Goal: Contribute content

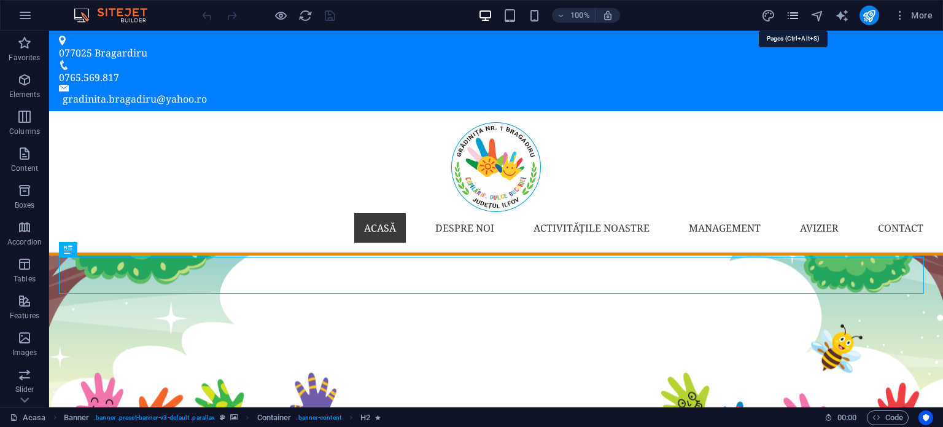
click at [789, 17] on icon "pages" at bounding box center [793, 16] width 14 height 14
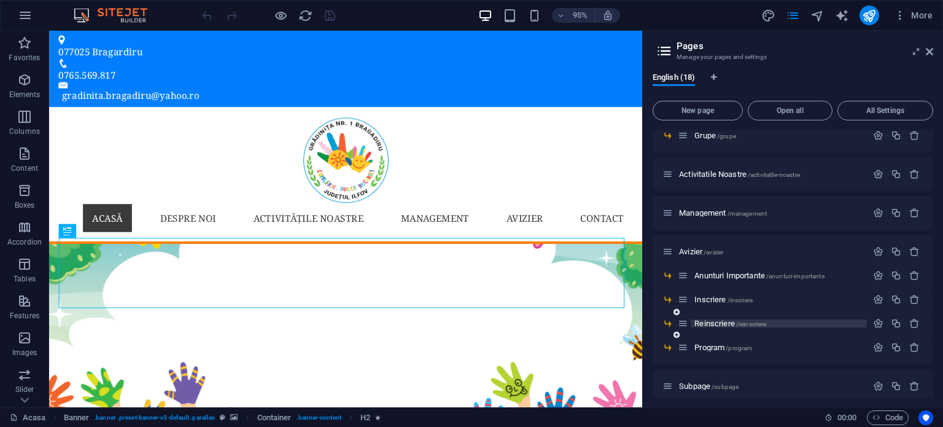
scroll to position [205, 0]
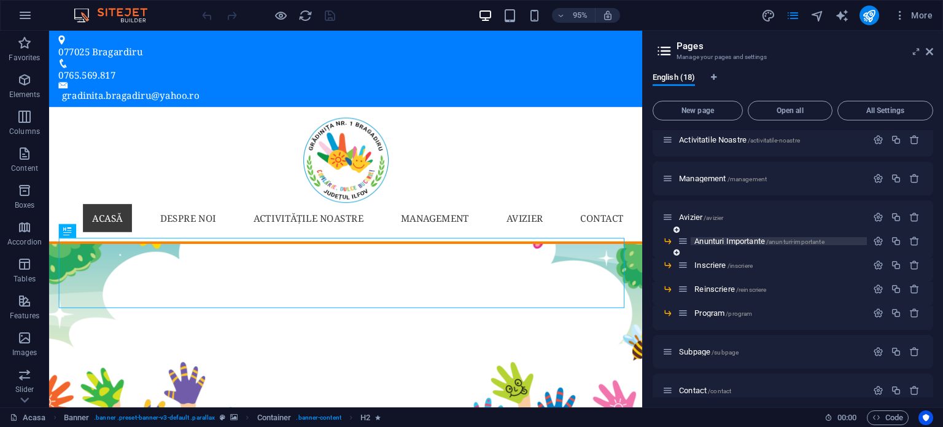
click at [722, 240] on span "Anunturi Importante /anunturi-importante" at bounding box center [760, 240] width 130 height 9
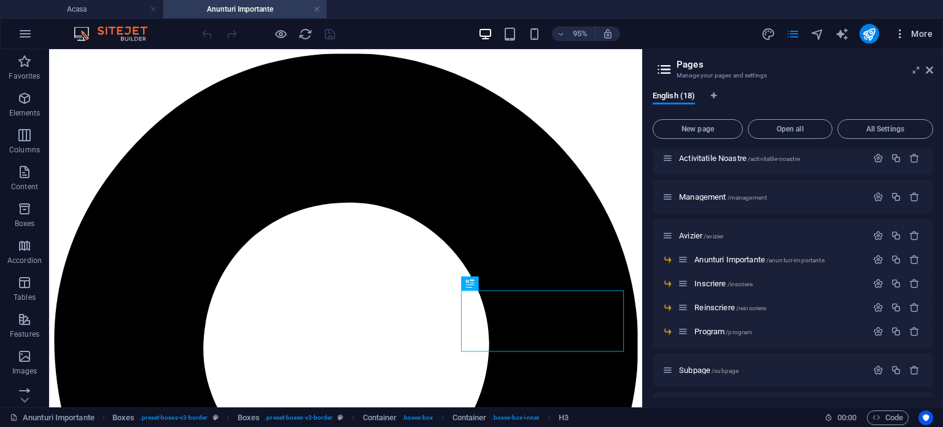
scroll to position [0, 0]
click at [932, 68] on icon at bounding box center [929, 70] width 7 height 10
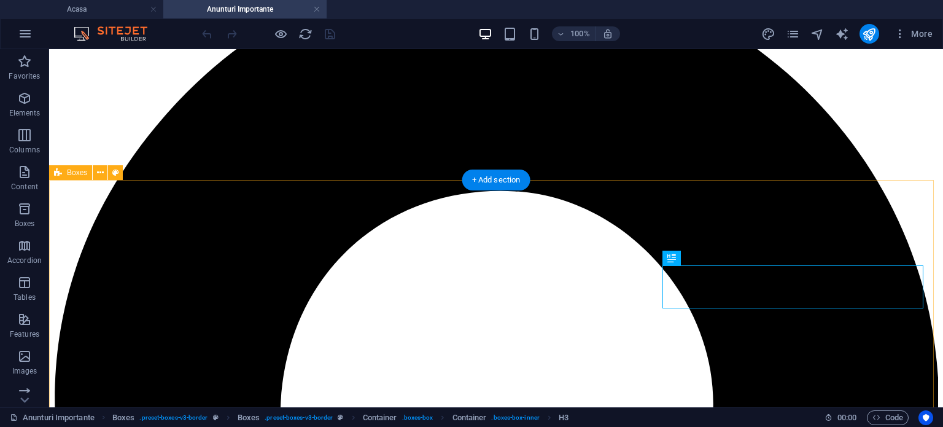
scroll to position [102, 0]
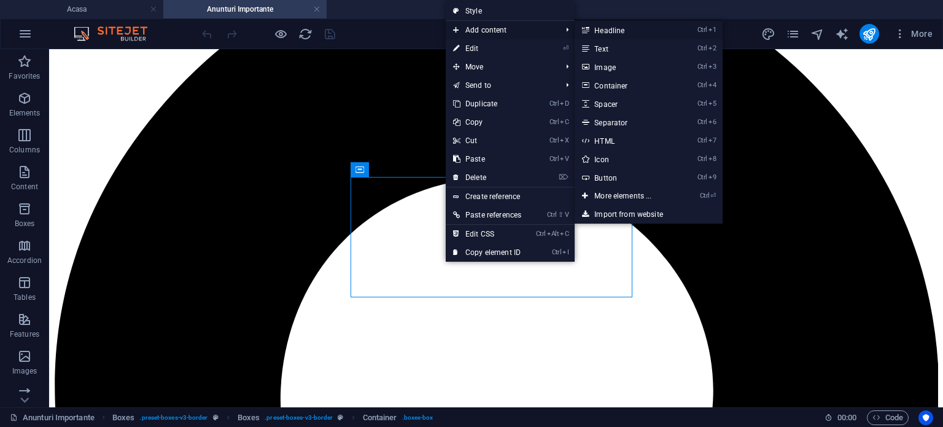
click at [660, 30] on link "Ctrl 1 Headline" at bounding box center [625, 30] width 101 height 18
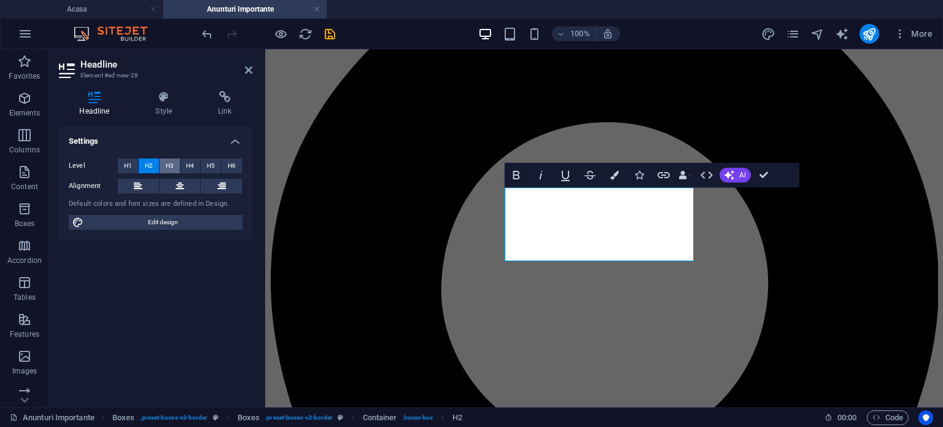
click at [172, 165] on span "H3" at bounding box center [170, 165] width 8 height 15
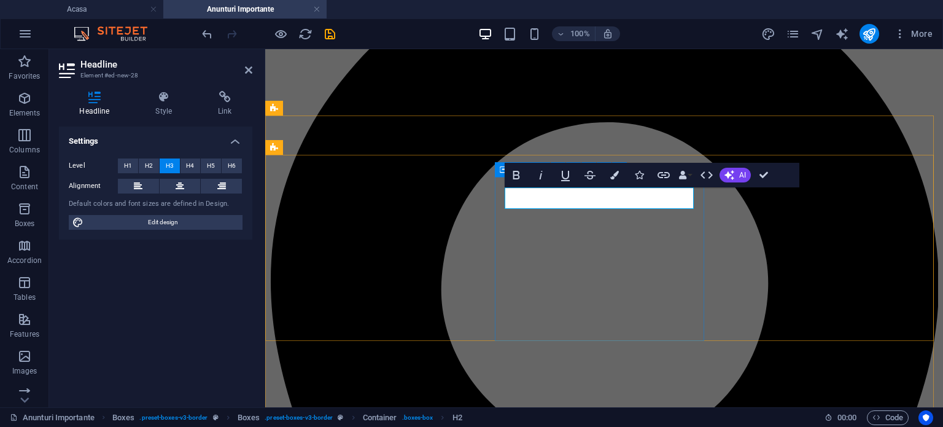
drag, startPoint x: 664, startPoint y: 200, endPoint x: 502, endPoint y: 184, distance: 162.4
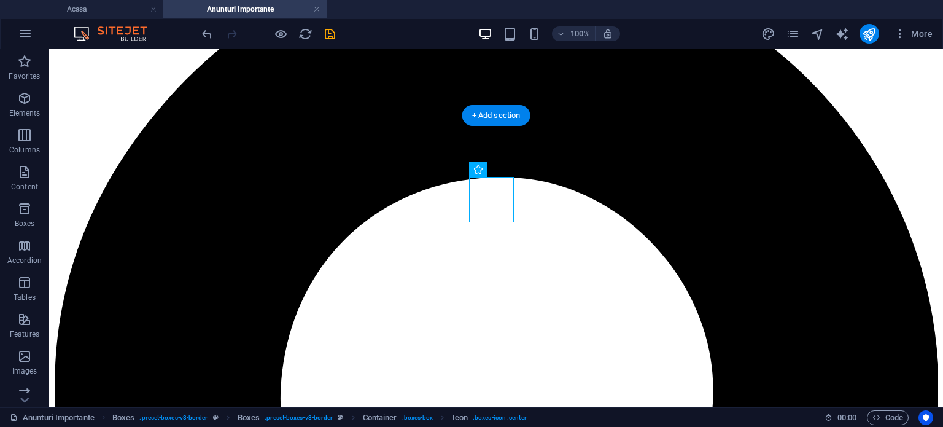
drag, startPoint x: 501, startPoint y: 214, endPoint x: 501, endPoint y: 201, distance: 13.5
drag, startPoint x: 543, startPoint y: 198, endPoint x: 498, endPoint y: 221, distance: 50.0
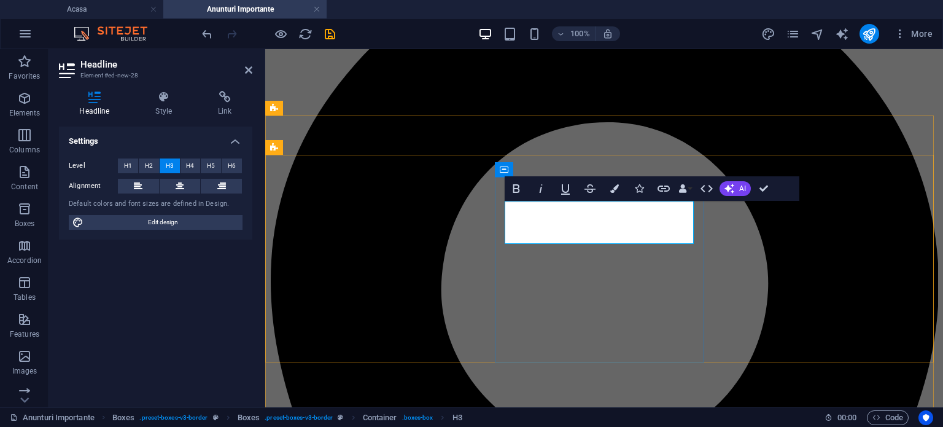
drag, startPoint x: 603, startPoint y: 213, endPoint x: 967, endPoint y: 226, distance: 365.1
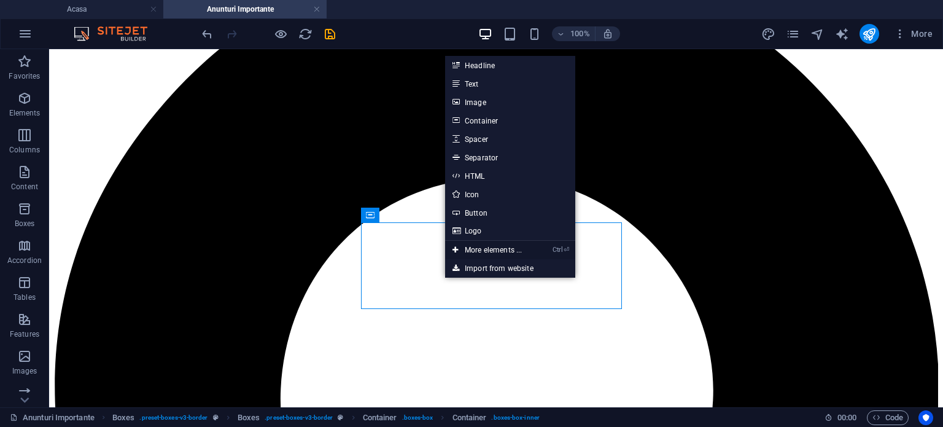
drag, startPoint x: 472, startPoint y: 249, endPoint x: 16, endPoint y: 193, distance: 459.7
click at [474, 249] on link "Ctrl ⏎ More elements ..." at bounding box center [487, 250] width 84 height 18
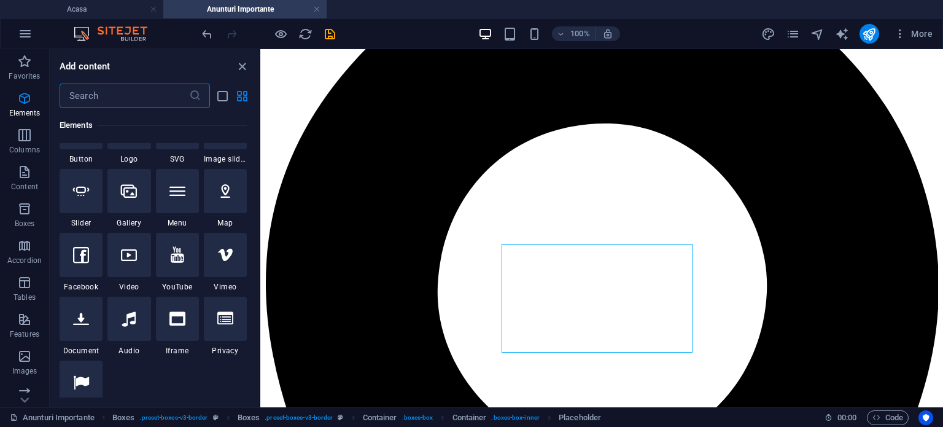
scroll to position [335, 0]
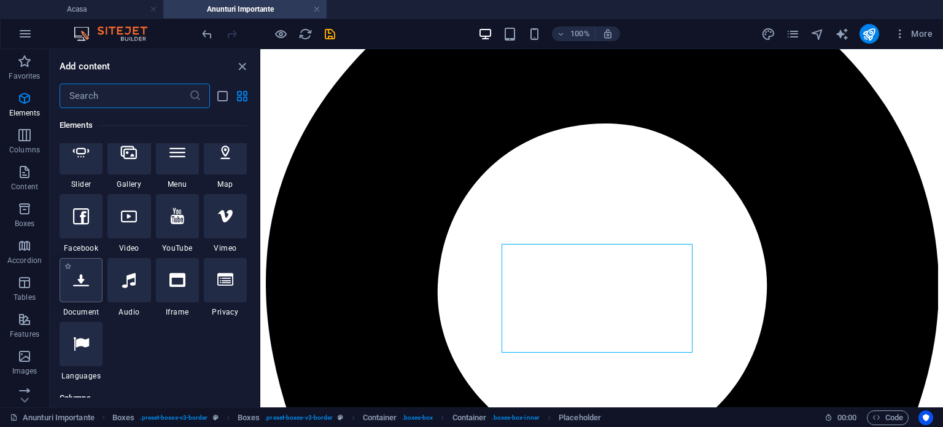
click at [82, 282] on icon at bounding box center [81, 280] width 16 height 16
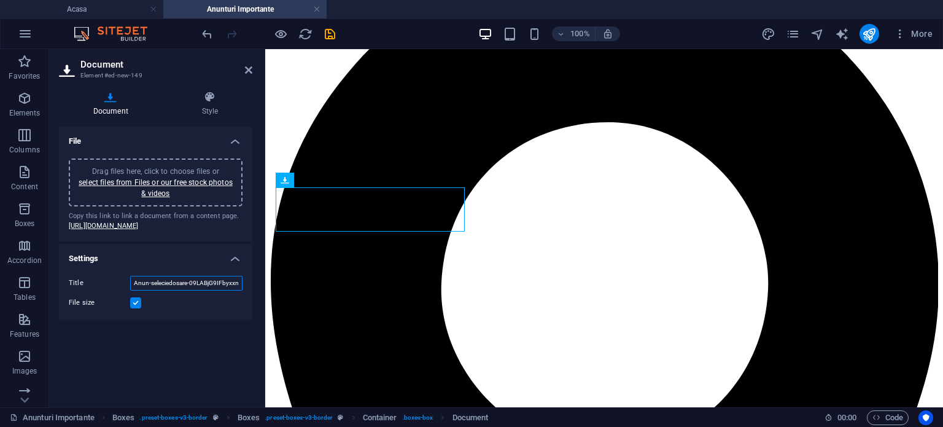
click at [149, 291] on input "Anun-seleciedosare-09LABjG9IFbyxxnvP6SvKg.pdf" at bounding box center [186, 283] width 112 height 15
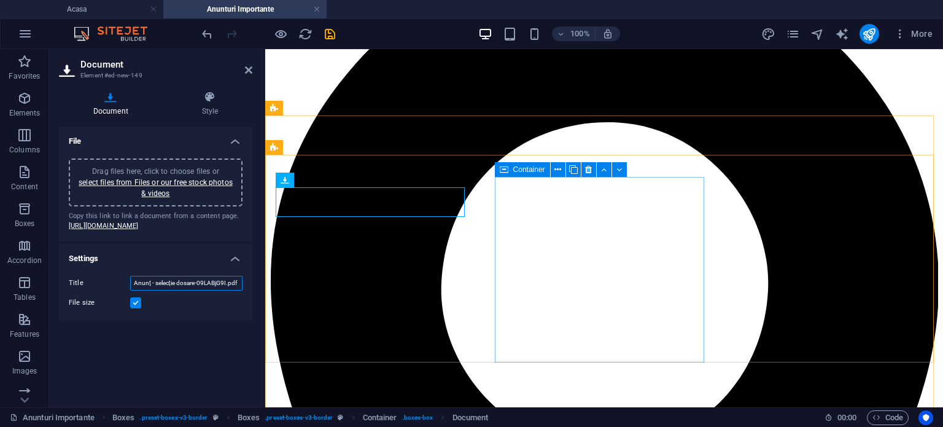
scroll to position [0, 0]
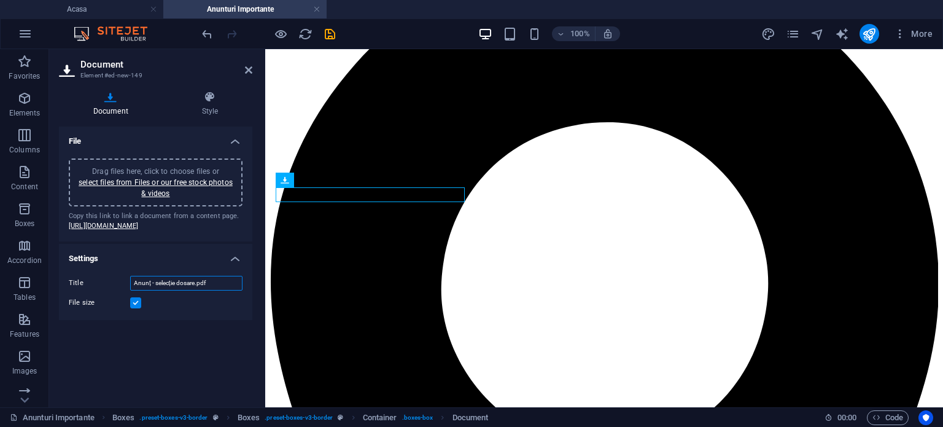
type input "Anunț - selecție dosare.pdf"
click at [133, 308] on label at bounding box center [135, 302] width 11 height 11
click at [0, 0] on input "File size" at bounding box center [0, 0] width 0 height 0
drag, startPoint x: 332, startPoint y: 193, endPoint x: 596, endPoint y: 276, distance: 276.8
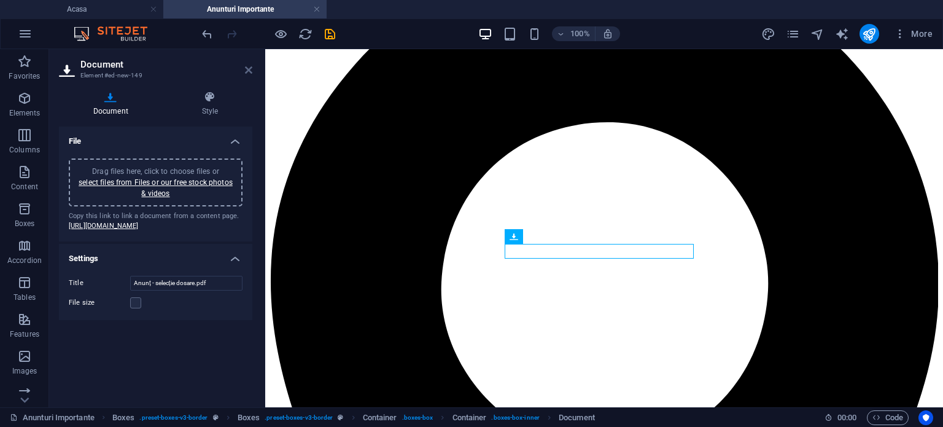
click at [246, 69] on icon at bounding box center [248, 70] width 7 height 10
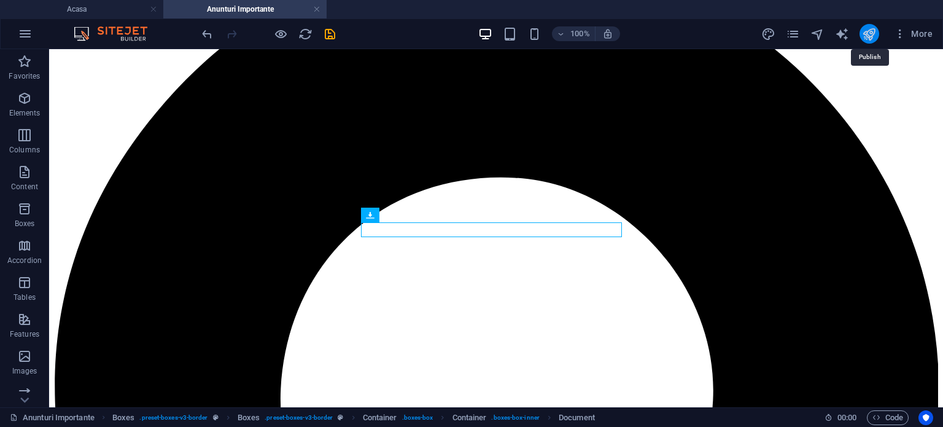
click at [871, 36] on icon "publish" at bounding box center [869, 34] width 14 height 14
